Goal: Task Accomplishment & Management: Manage account settings

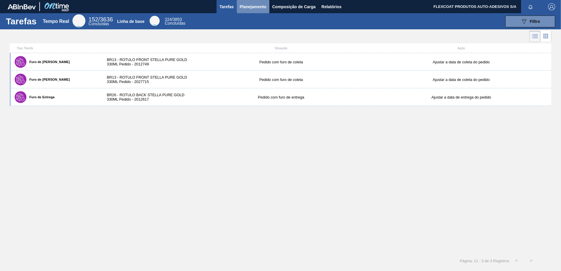
click at [250, 10] on span "Planejamento" at bounding box center [253, 6] width 27 height 7
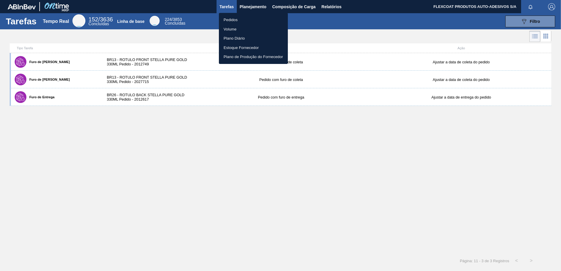
click at [233, 19] on li "Pedidos" at bounding box center [253, 19] width 69 height 9
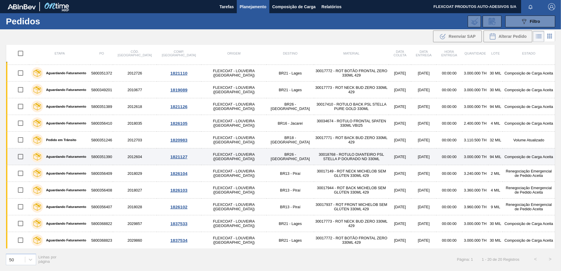
scroll to position [148, 0]
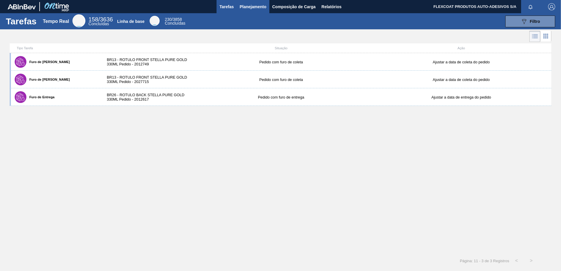
click at [242, 7] on span "Planejamento" at bounding box center [253, 6] width 27 height 7
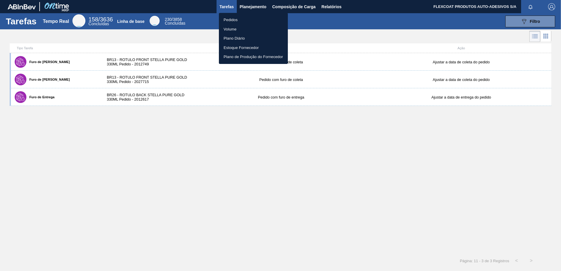
click at [232, 17] on li "Pedidos" at bounding box center [253, 19] width 69 height 9
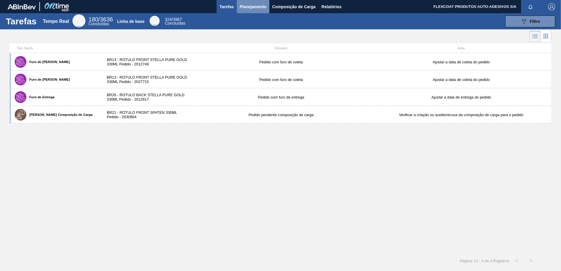
click at [244, 6] on span "Planejamento" at bounding box center [253, 6] width 27 height 7
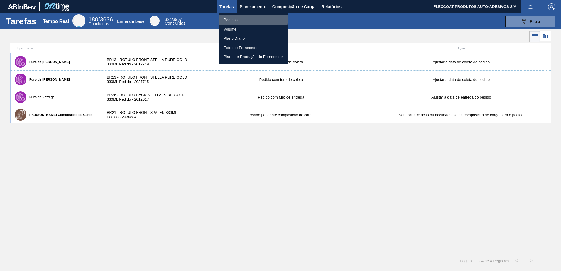
click at [228, 18] on li "Pedidos" at bounding box center [253, 19] width 69 height 9
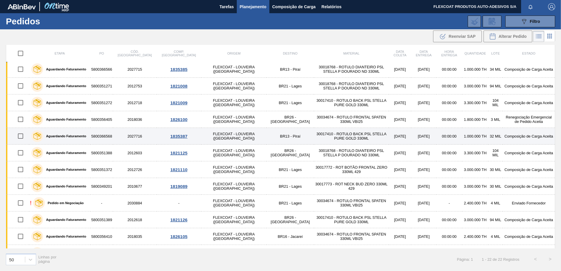
scroll to position [88, 0]
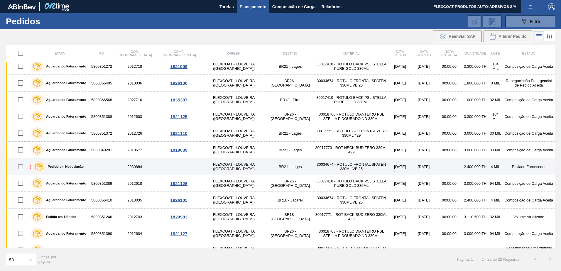
click at [71, 166] on label "Pedido em Negociação" at bounding box center [64, 167] width 39 height 4
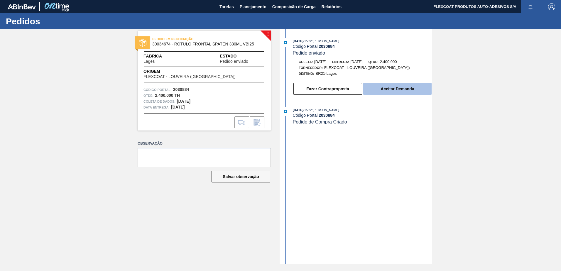
click at [387, 88] on button "Aceitar Demanda" at bounding box center [397, 89] width 68 height 12
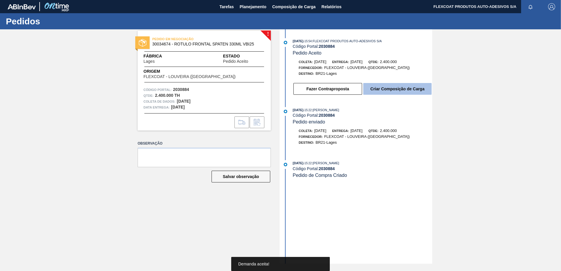
click at [404, 88] on button "Criar Composição de Carga" at bounding box center [397, 89] width 68 height 12
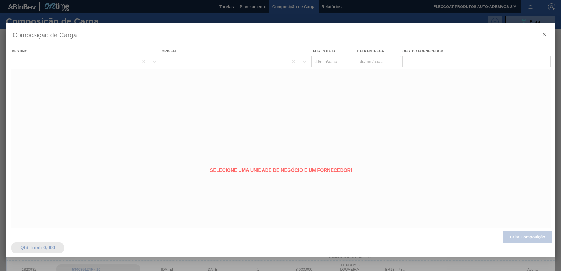
type coleta "19/09/2025"
type entrega "22/09/2025"
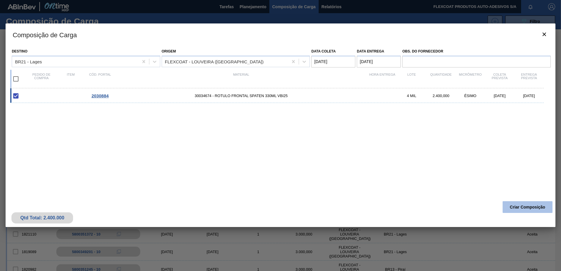
click at [518, 207] on button "Criar Composição" at bounding box center [527, 207] width 50 height 12
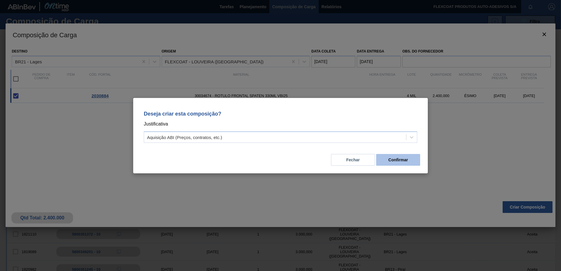
click at [404, 161] on button "Confirmar" at bounding box center [398, 160] width 44 height 12
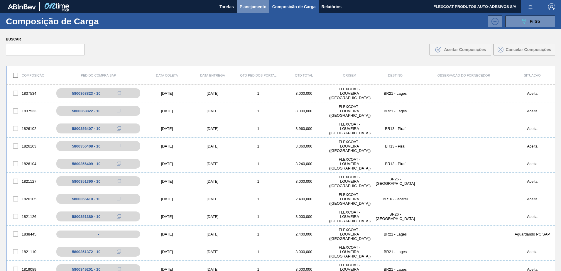
click at [251, 6] on span "Planejamento" at bounding box center [253, 6] width 27 height 7
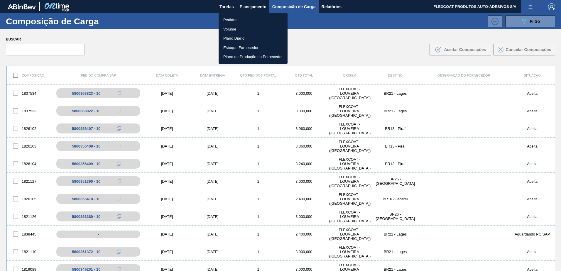
click at [229, 21] on li "Pedidos" at bounding box center [253, 19] width 69 height 9
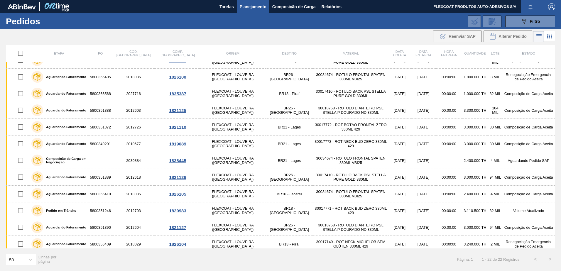
scroll to position [117, 0]
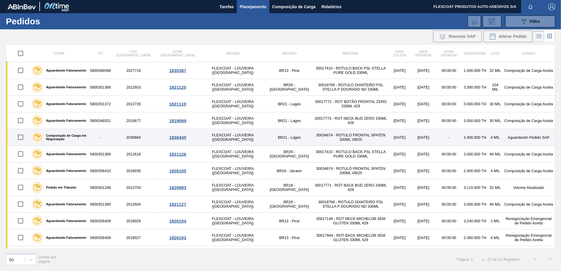
click at [58, 137] on label "Composição de Carga em Negociação" at bounding box center [65, 137] width 44 height 7
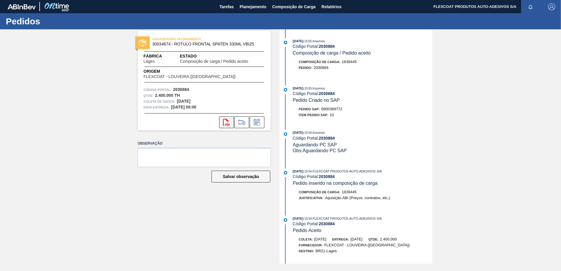
click at [223, 126] on button "svg{fill:#ff0000}" at bounding box center [226, 122] width 15 height 12
click at [250, 8] on span "Planejamento" at bounding box center [253, 6] width 27 height 7
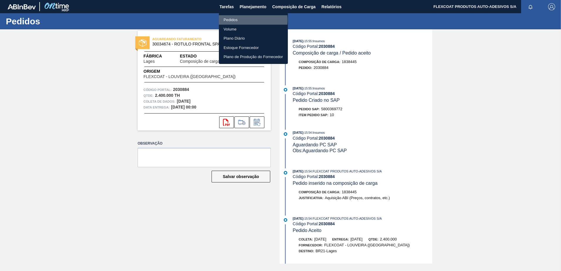
click at [228, 20] on li "Pedidos" at bounding box center [253, 19] width 69 height 9
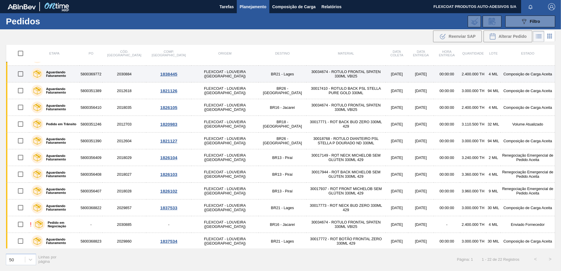
scroll to position [182, 0]
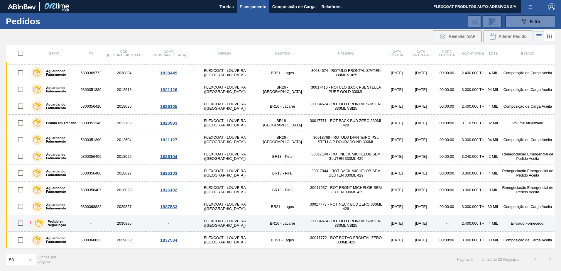
click at [63, 224] on label "Pedido em Negociação" at bounding box center [61, 223] width 33 height 7
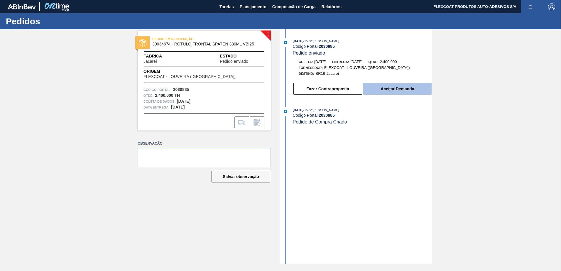
click at [399, 90] on button "Aceitar Demanda" at bounding box center [397, 89] width 68 height 12
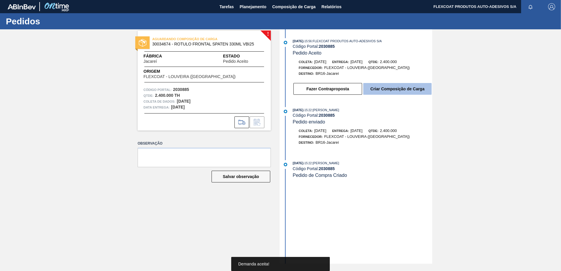
click at [390, 88] on button "Criar Composição de Carga" at bounding box center [397, 89] width 68 height 12
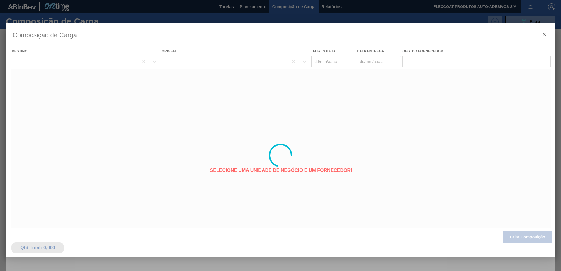
type coleta "[DATE]"
type entrega "[DATE]"
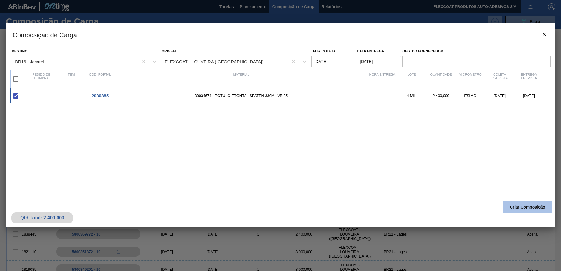
click at [531, 207] on button "Criar Composição" at bounding box center [527, 207] width 50 height 12
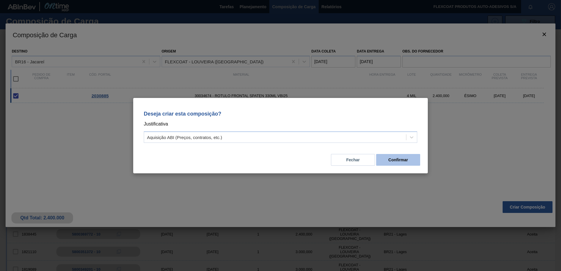
click at [391, 162] on button "Confirmar" at bounding box center [398, 160] width 44 height 12
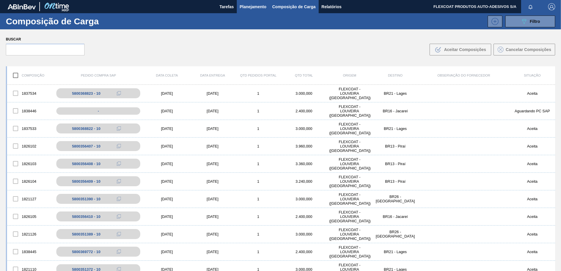
click at [247, 7] on span "Planejamento" at bounding box center [253, 6] width 27 height 7
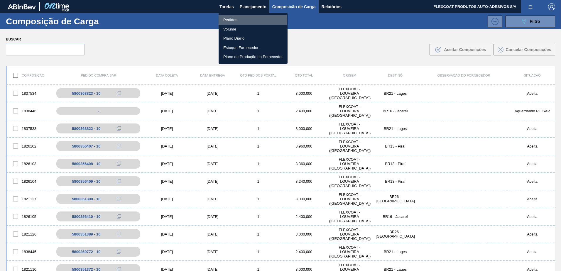
click at [232, 20] on li "Pedidos" at bounding box center [253, 19] width 69 height 9
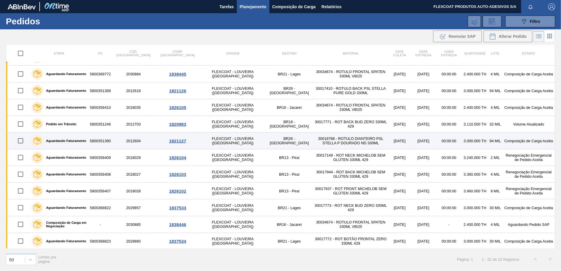
scroll to position [182, 0]
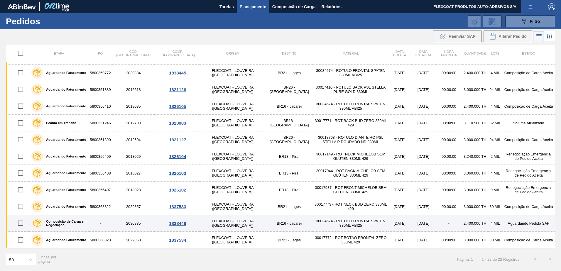
click at [58, 222] on label "Composição de Carga em Negociação" at bounding box center [64, 223] width 43 height 7
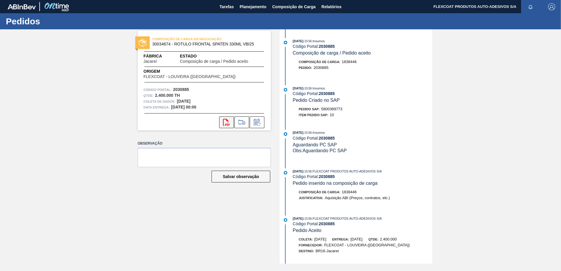
click at [229, 123] on icon "svg{fill:#ff0000}" at bounding box center [226, 122] width 7 height 7
click at [247, 9] on span "Planejamento" at bounding box center [253, 6] width 27 height 7
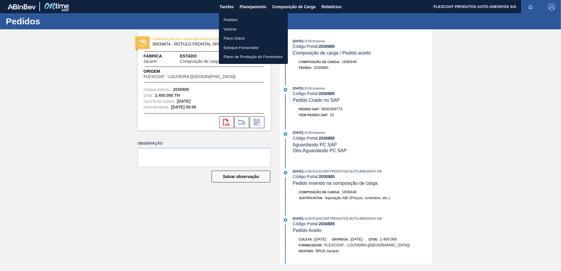
click at [229, 21] on li "Pedidos" at bounding box center [253, 19] width 69 height 9
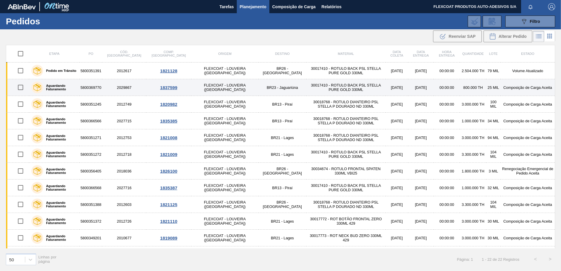
click at [54, 87] on label "Aguardando Faturamento" at bounding box center [60, 87] width 34 height 7
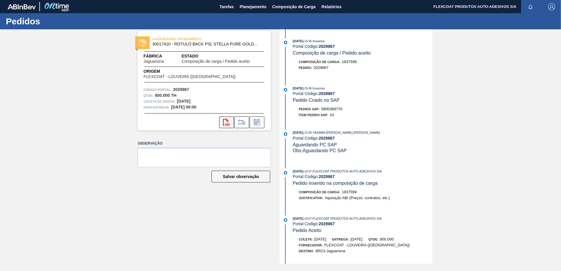
click at [228, 121] on icon "svg{fill:#ff0000}" at bounding box center [226, 122] width 7 height 7
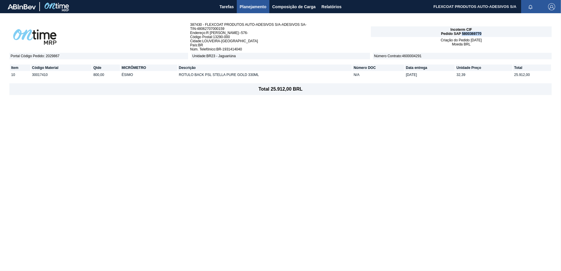
drag, startPoint x: 462, startPoint y: 33, endPoint x: 506, endPoint y: 34, distance: 44.3
click at [506, 34] on div "Incoterm CIF Pedido SAP 5800369770" at bounding box center [461, 31] width 181 height 11
copy span "5800369770"
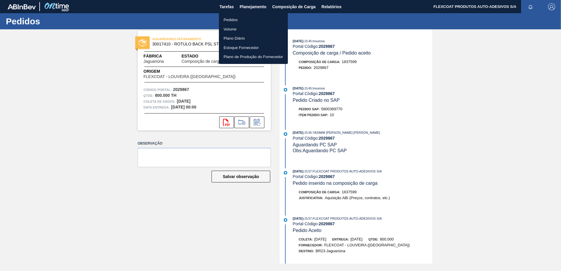
click at [230, 21] on li "Pedidos" at bounding box center [253, 19] width 69 height 9
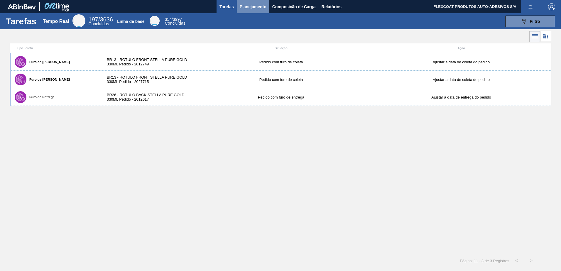
click at [254, 5] on span "Planejamento" at bounding box center [253, 6] width 27 height 7
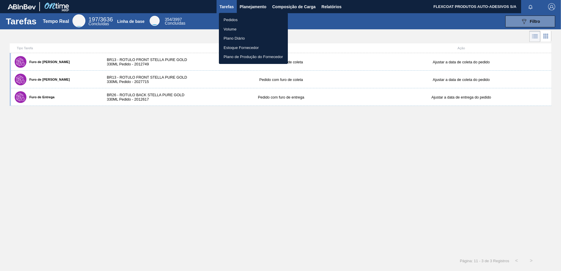
click at [232, 19] on li "Pedidos" at bounding box center [253, 19] width 69 height 9
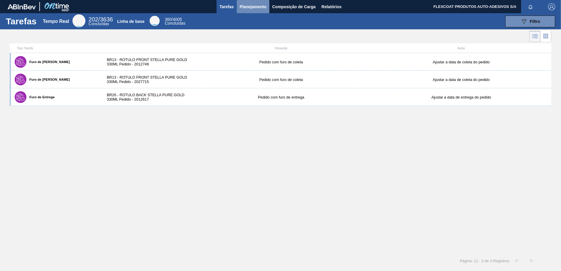
click at [245, 8] on span "Planejamento" at bounding box center [253, 6] width 27 height 7
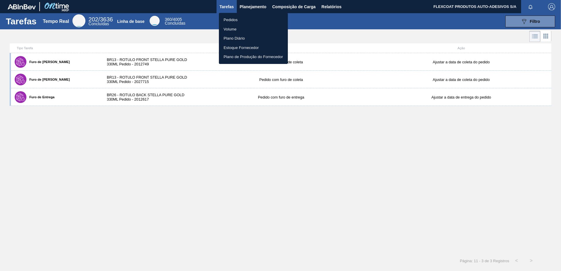
click at [232, 18] on li "Pedidos" at bounding box center [253, 19] width 69 height 9
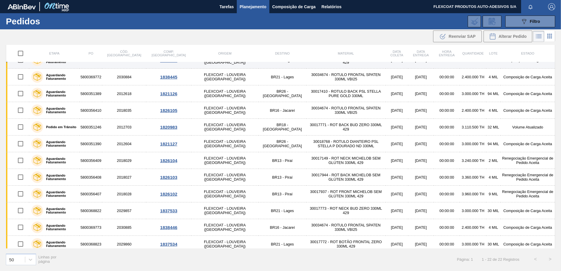
scroll to position [182, 0]
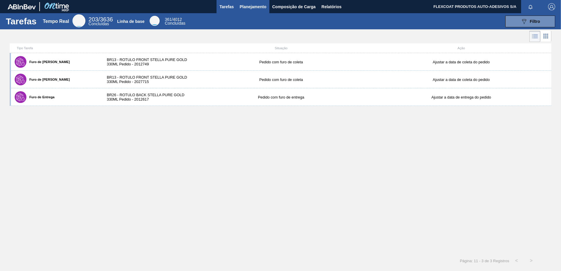
click at [249, 7] on span "Planejamento" at bounding box center [253, 6] width 27 height 7
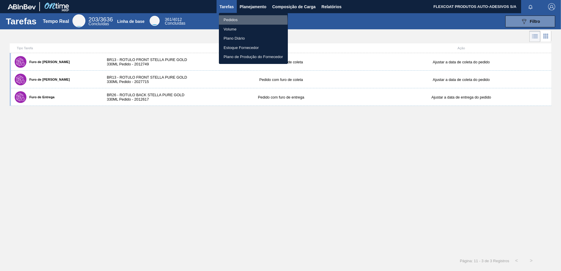
click at [228, 21] on li "Pedidos" at bounding box center [253, 19] width 69 height 9
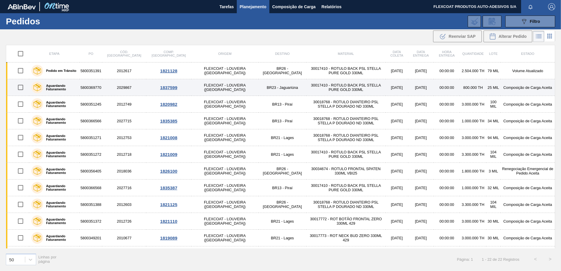
click at [59, 85] on label "Aguardando Faturamento" at bounding box center [60, 87] width 34 height 7
